Goal: Task Accomplishment & Management: Use online tool/utility

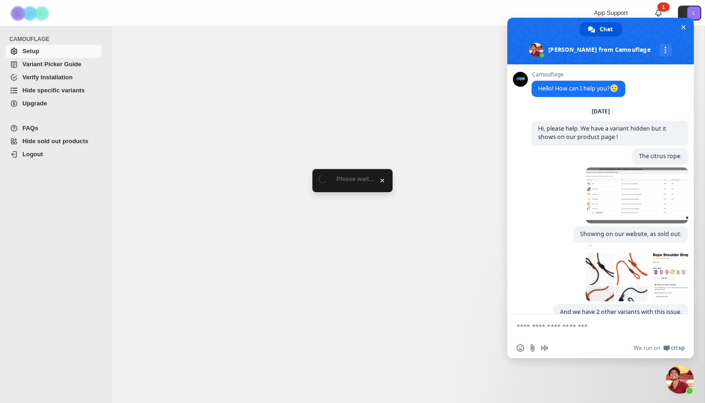
scroll to position [2157, 0]
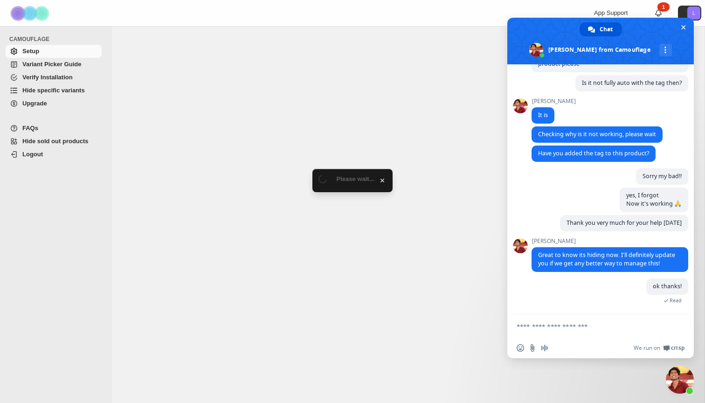
select select "**********"
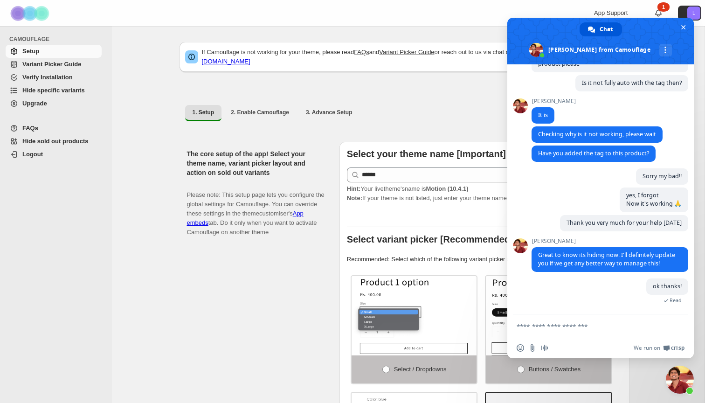
click at [45, 65] on span "Variant Picker Guide" at bounding box center [51, 64] width 59 height 7
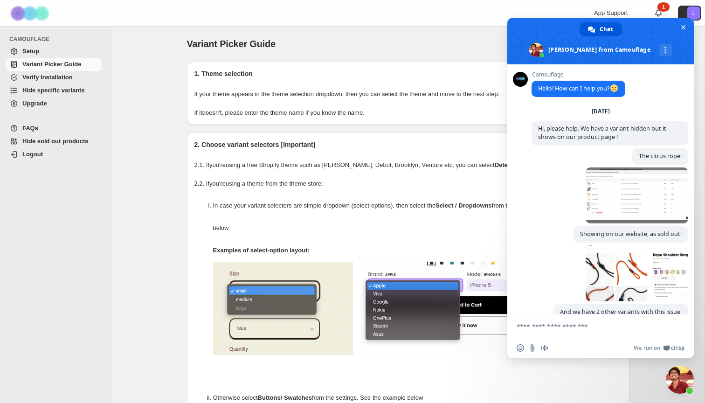
scroll to position [2157, 0]
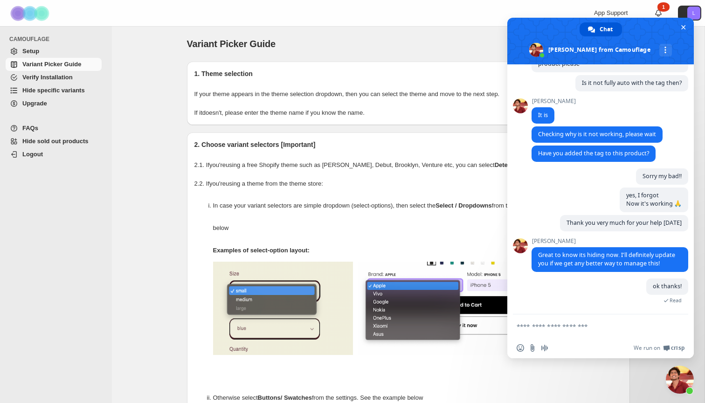
click at [27, 89] on span "Hide specific variants" at bounding box center [53, 90] width 62 height 7
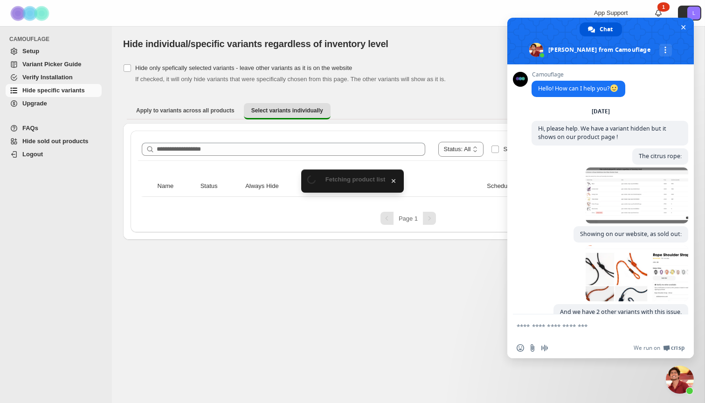
scroll to position [2157, 0]
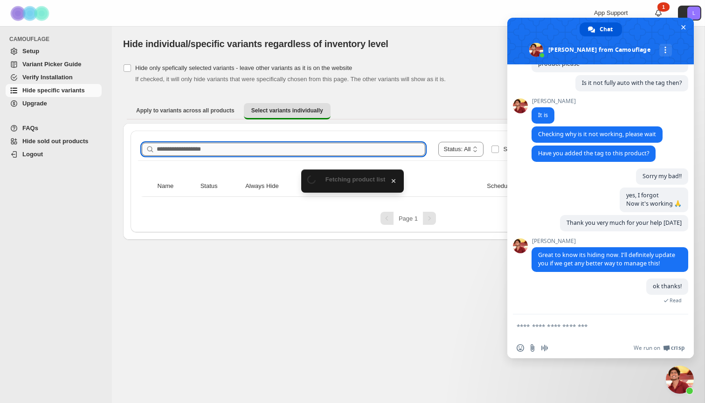
click at [176, 149] on input "Search product name" at bounding box center [291, 149] width 268 height 13
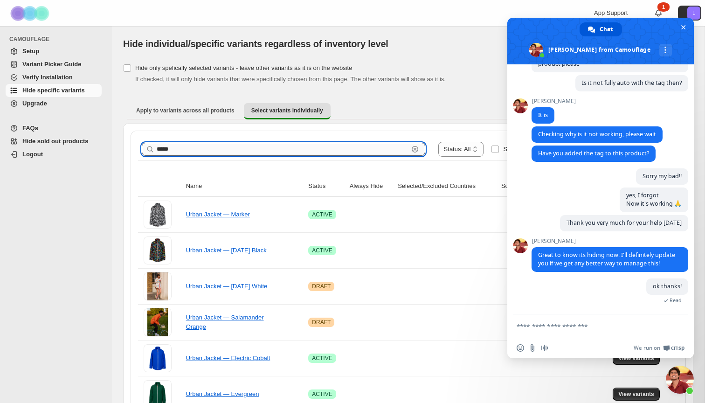
type input "*****"
click at [685, 28] on span "Close chat" at bounding box center [683, 27] width 5 height 5
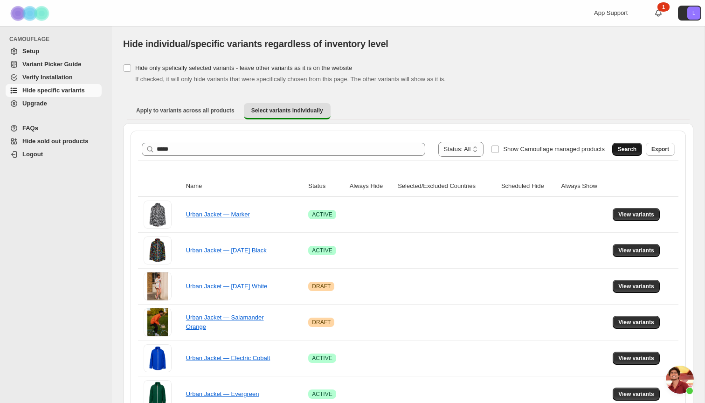
click at [629, 150] on span "Search" at bounding box center [626, 148] width 19 height 7
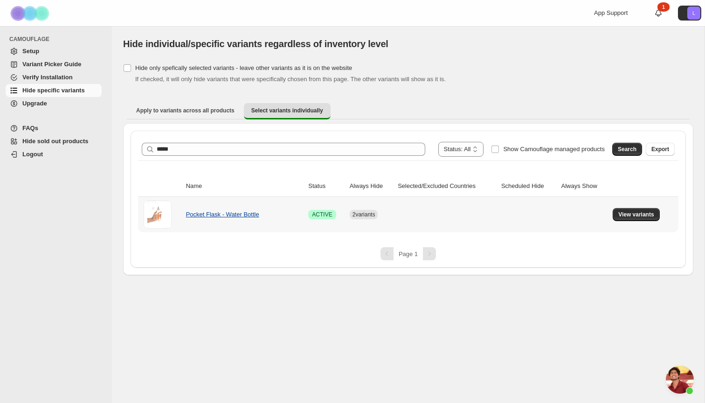
click at [226, 217] on link "Pocket Flask - Water Bottle" at bounding box center [222, 214] width 73 height 7
click at [636, 210] on button "View variants" at bounding box center [635, 214] width 47 height 13
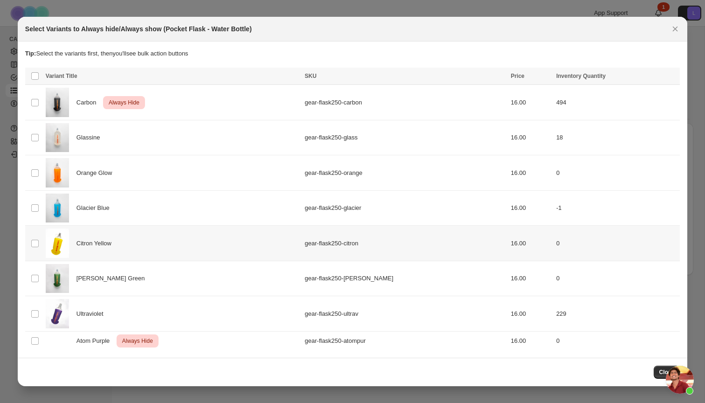
scroll to position [0, 0]
click at [293, 104] on div "Carbon Critical Always Hide" at bounding box center [172, 102] width 253 height 29
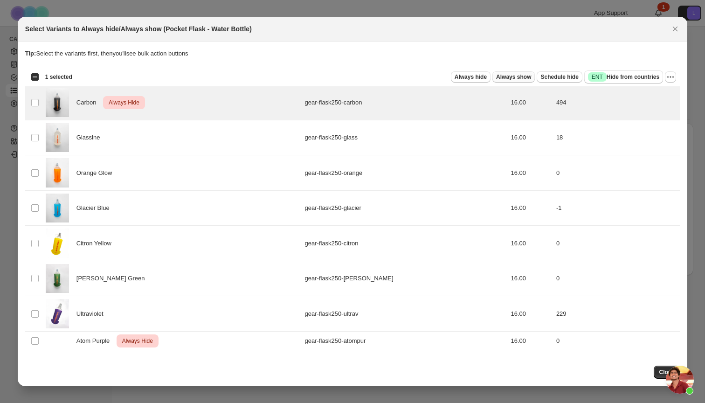
click at [522, 75] on span "Always show" at bounding box center [513, 76] width 35 height 7
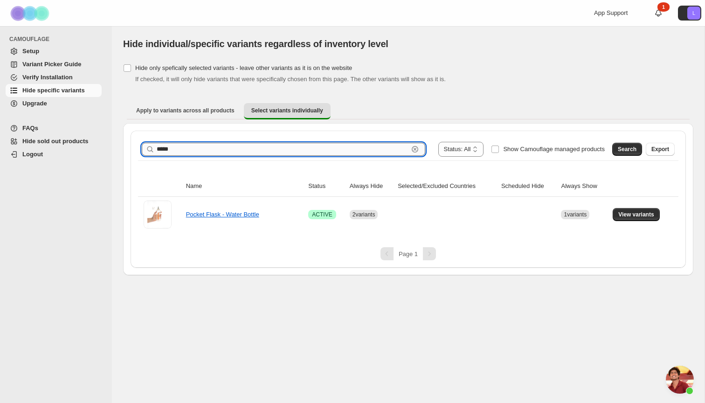
click at [162, 148] on input "*****" at bounding box center [283, 149] width 252 height 13
